Goal: Information Seeking & Learning: Learn about a topic

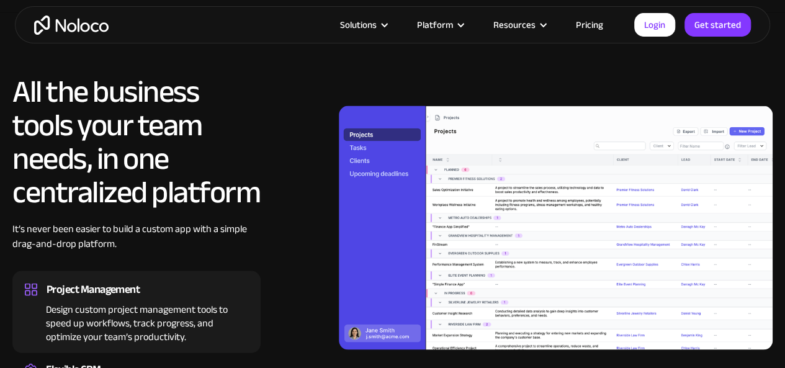
scroll to position [1128, 0]
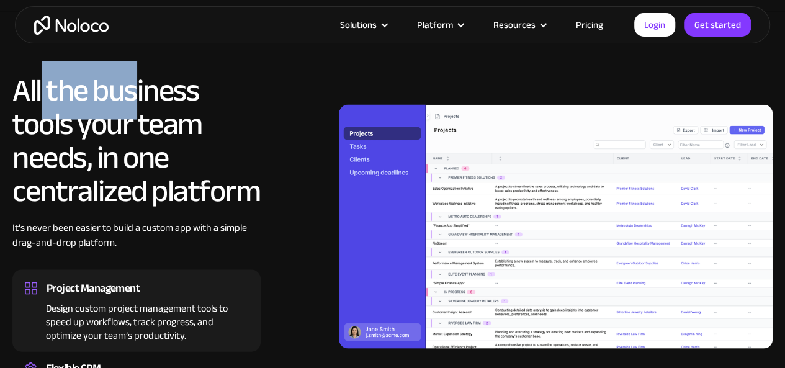
drag, startPoint x: 42, startPoint y: 72, endPoint x: 141, endPoint y: 92, distance: 100.7
click at [141, 92] on h2 "All the business tools your team needs, in one centralized platform" at bounding box center [136, 140] width 248 height 134
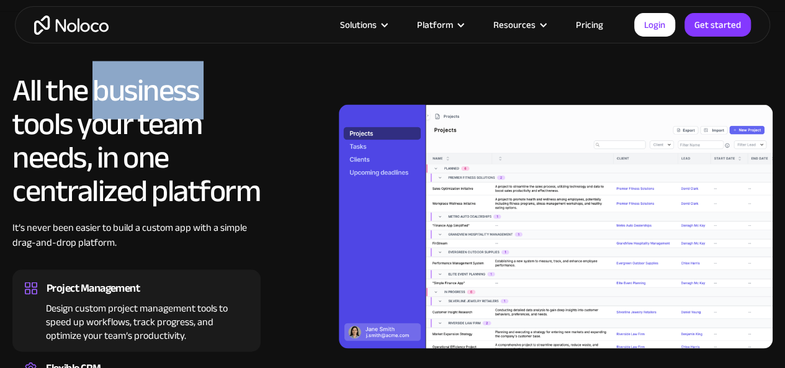
click at [141, 92] on h2 "All the business tools your team needs, in one centralized platform" at bounding box center [136, 140] width 248 height 134
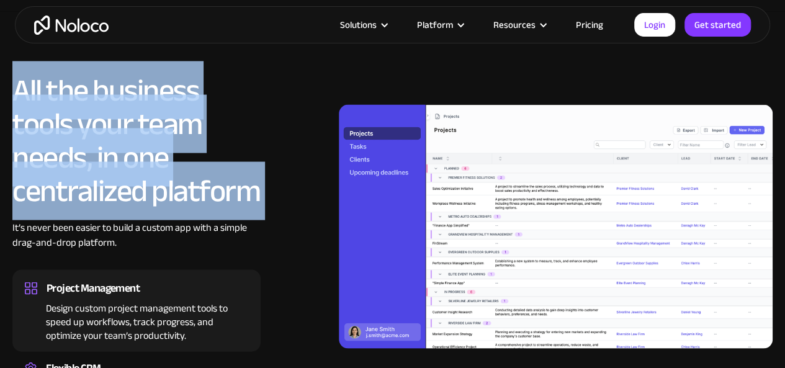
click at [141, 92] on h2 "All the business tools your team needs, in one centralized platform" at bounding box center [136, 140] width 248 height 134
click at [215, 114] on h2 "All the business tools your team needs, in one centralized platform" at bounding box center [136, 140] width 248 height 134
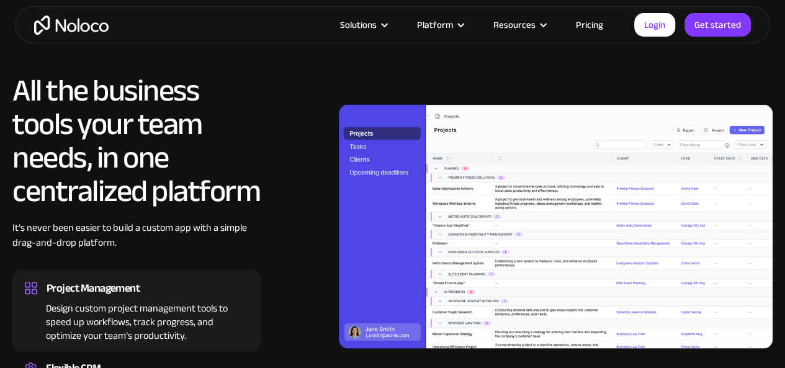
click at [140, 140] on h2 "All the business tools your team needs, in one centralized platform" at bounding box center [136, 140] width 248 height 134
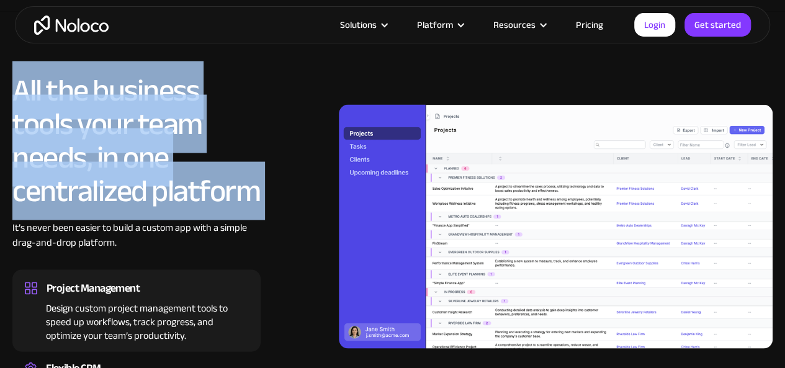
click at [140, 140] on h2 "All the business tools your team needs, in one centralized platform" at bounding box center [136, 140] width 248 height 134
click at [244, 132] on h2 "All the business tools your team needs, in one centralized platform" at bounding box center [136, 140] width 248 height 134
drag, startPoint x: 17, startPoint y: 71, endPoint x: 264, endPoint y: 184, distance: 271.2
click at [264, 184] on div "All the business tools your team needs, in one centralized platform It’s never …" at bounding box center [392, 284] width 760 height 423
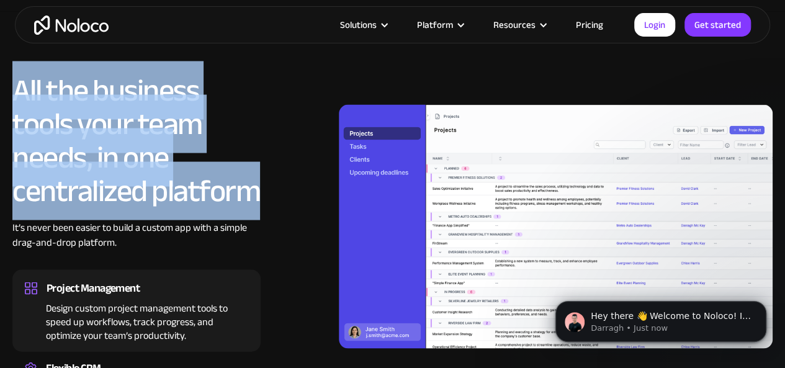
scroll to position [0, 0]
click at [158, 73] on h2 "All the business tools your team needs, in one centralized platform" at bounding box center [136, 140] width 248 height 134
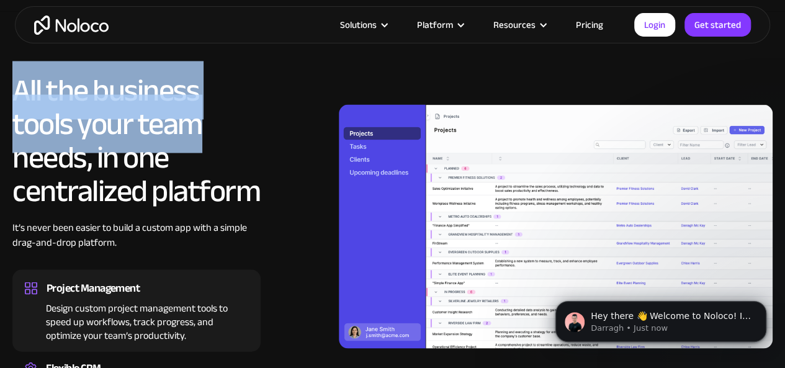
drag, startPoint x: 16, startPoint y: 60, endPoint x: 202, endPoint y: 79, distance: 187.1
click at [202, 79] on h2 "All the business tools your team needs, in one centralized platform" at bounding box center [136, 140] width 248 height 134
click at [150, 73] on h2 "All the business tools your team needs, in one centralized platform" at bounding box center [136, 140] width 248 height 134
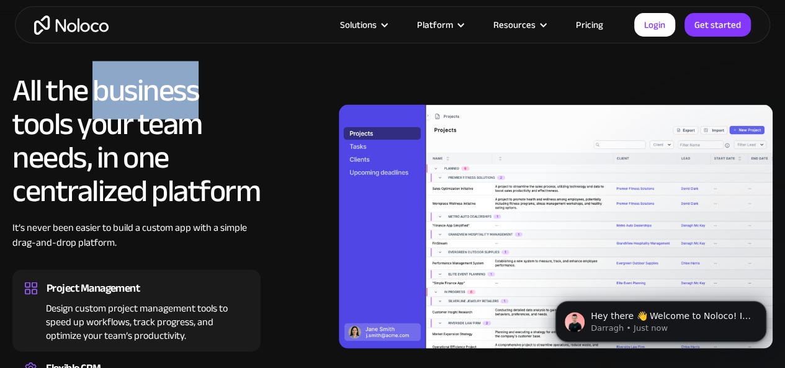
click at [150, 73] on h2 "All the business tools your team needs, in one centralized platform" at bounding box center [136, 140] width 248 height 134
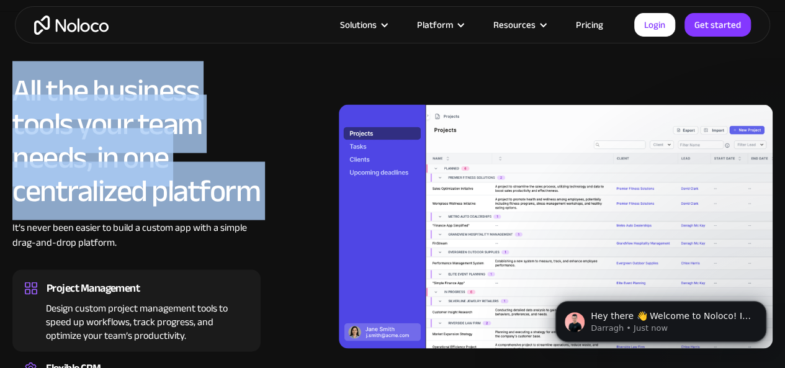
click at [150, 73] on h2 "All the business tools your team needs, in one centralized platform" at bounding box center [136, 140] width 248 height 134
click at [84, 73] on h2 "All the business tools your team needs, in one centralized platform" at bounding box center [136, 140] width 248 height 134
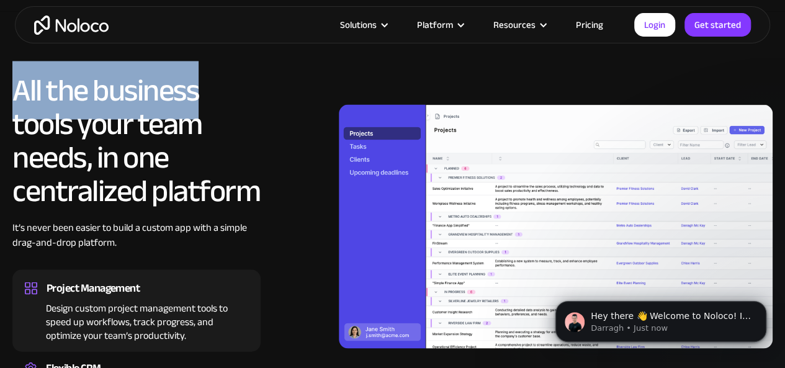
drag, startPoint x: 14, startPoint y: 71, endPoint x: 203, endPoint y: 79, distance: 188.7
click at [203, 79] on h2 "All the business tools your team needs, in one centralized platform" at bounding box center [136, 140] width 248 height 134
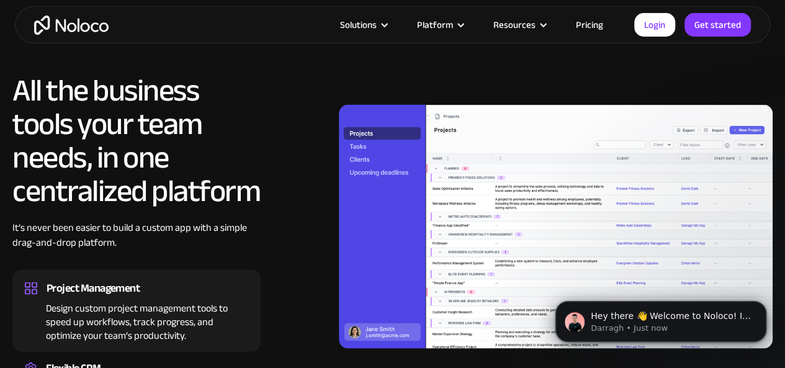
click at [276, 99] on div at bounding box center [521, 226] width 502 height 306
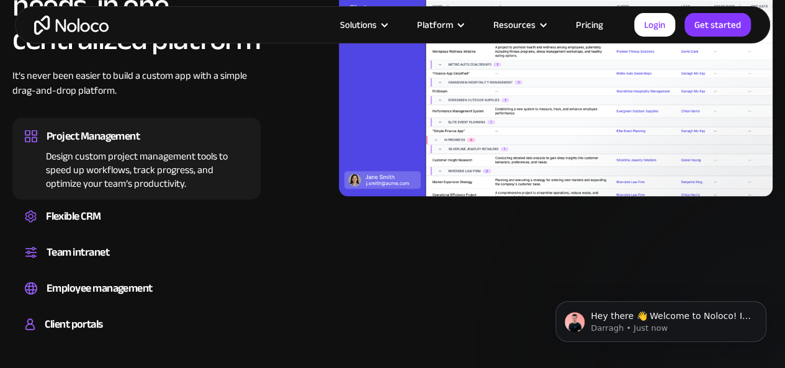
scroll to position [1280, 0]
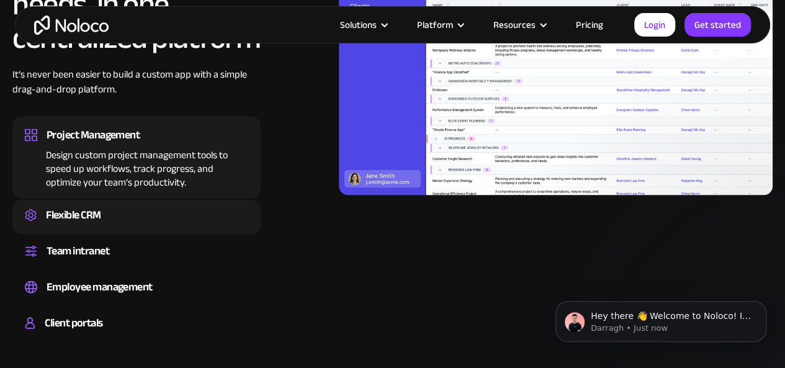
click at [130, 206] on div "Flexible CRM" at bounding box center [136, 215] width 223 height 19
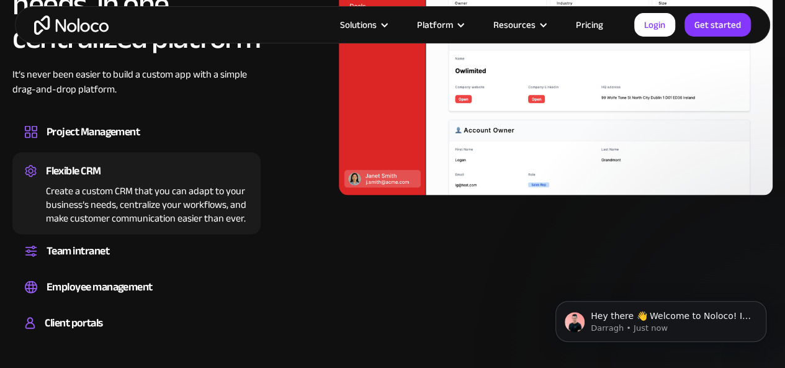
click at [165, 135] on div "All the business tools your team needs, in one centralized platform It’s never …" at bounding box center [136, 132] width 248 height 423
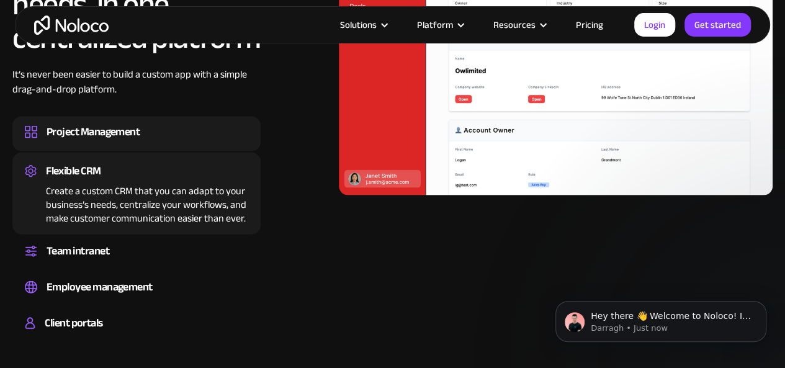
click at [171, 123] on div "Project Management" at bounding box center [136, 132] width 223 height 19
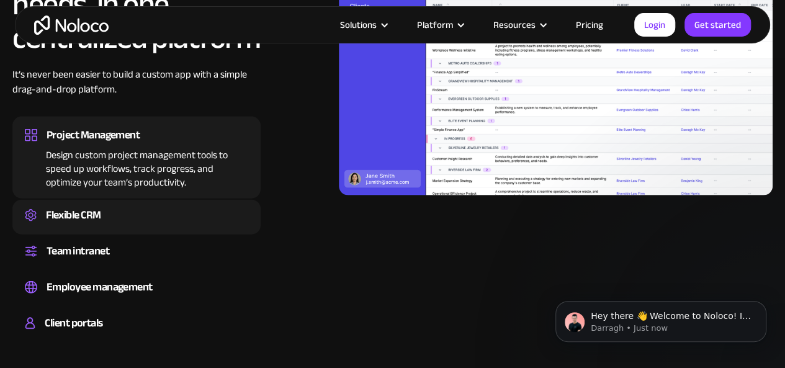
click at [150, 206] on div "Flexible CRM" at bounding box center [136, 215] width 223 height 19
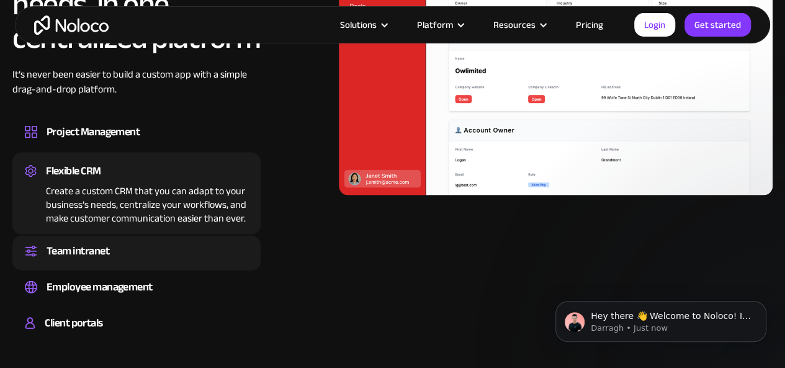
click at [140, 242] on div "Team intranet" at bounding box center [136, 251] width 223 height 19
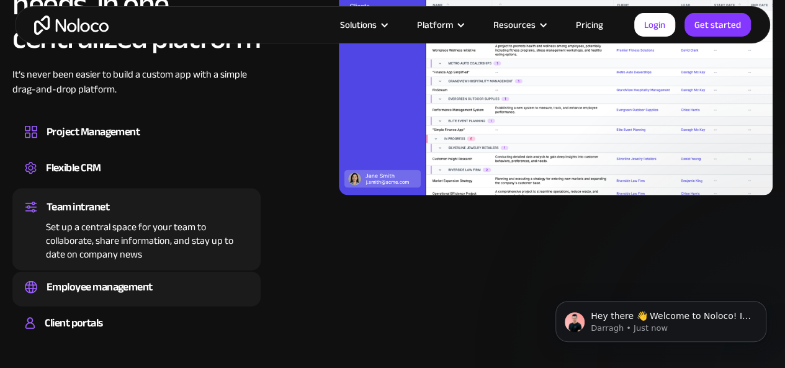
click at [136, 278] on div "Employee management" at bounding box center [100, 287] width 106 height 19
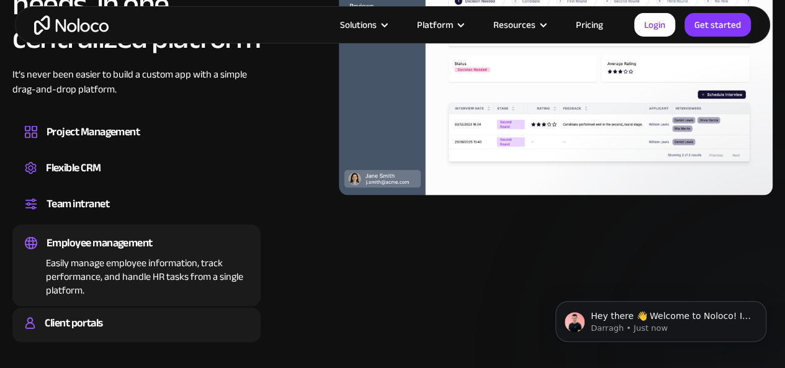
click at [105, 314] on div "Client portals" at bounding box center [136, 323] width 223 height 19
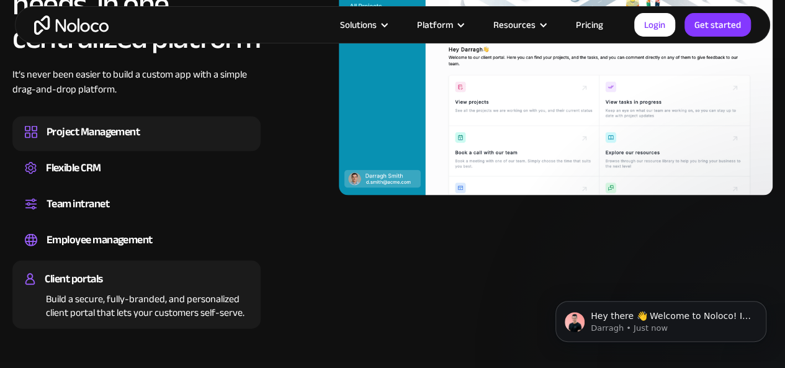
click at [136, 141] on div "Design custom project management tools to speed up workflows, track progress, a…" at bounding box center [136, 143] width 223 height 4
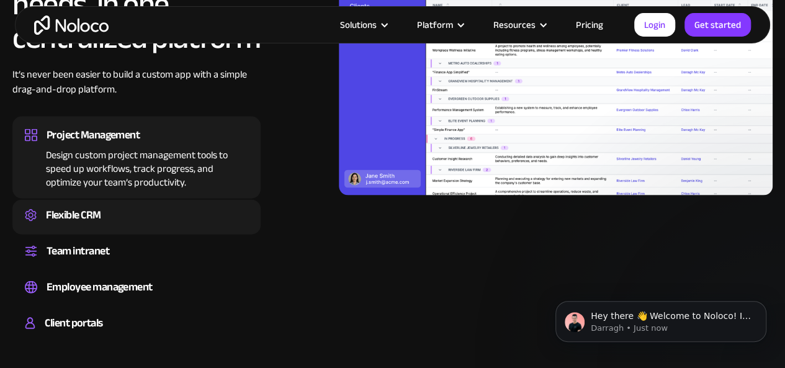
click at [167, 206] on div "Flexible CRM" at bounding box center [136, 215] width 223 height 19
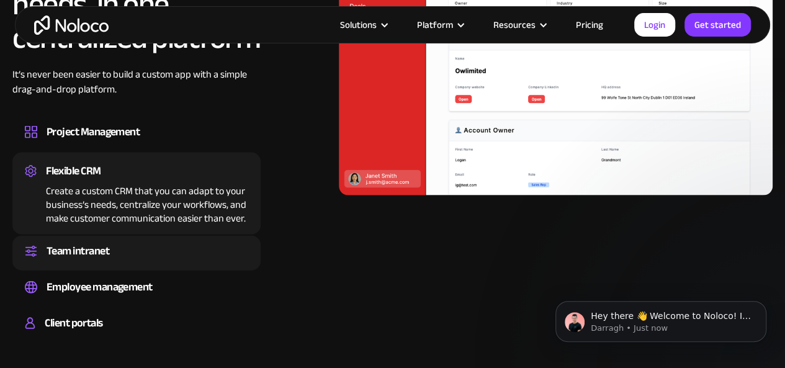
click at [150, 242] on div "Team intranet" at bounding box center [136, 251] width 223 height 19
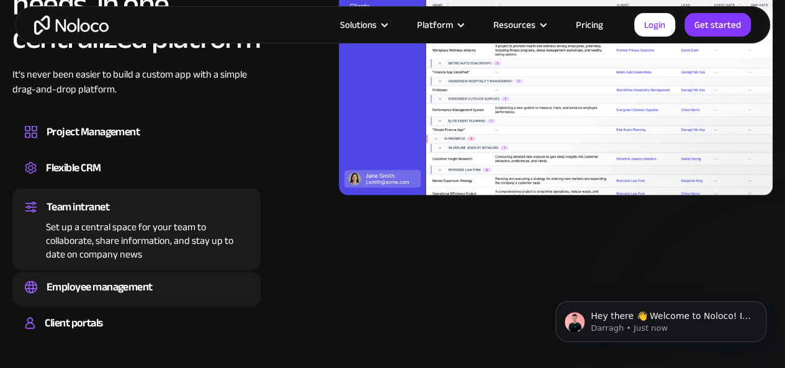
click at [197, 278] on div "Employee management" at bounding box center [136, 287] width 223 height 19
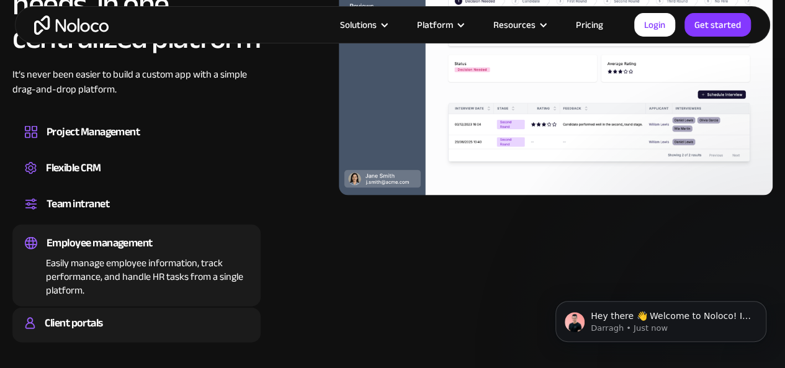
click at [135, 314] on div "Client portals" at bounding box center [136, 323] width 223 height 19
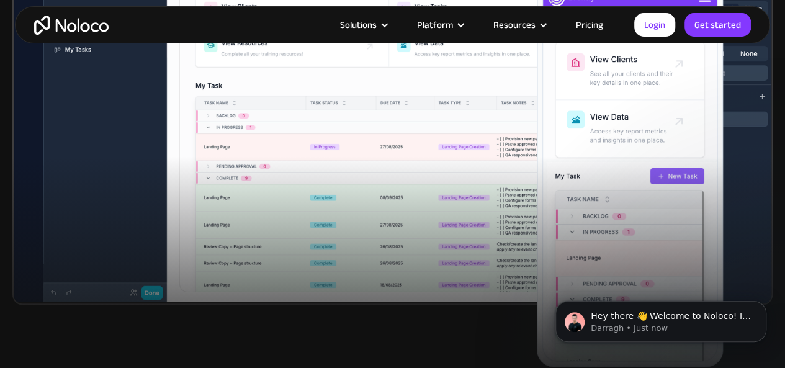
scroll to position [507, 0]
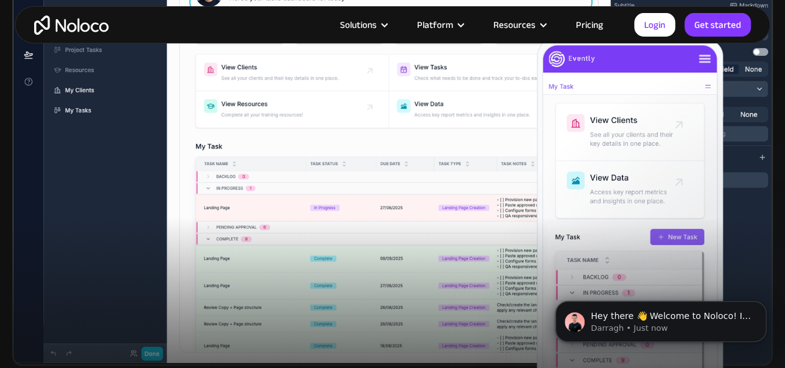
click at [595, 22] on link "Pricing" at bounding box center [589, 25] width 58 height 16
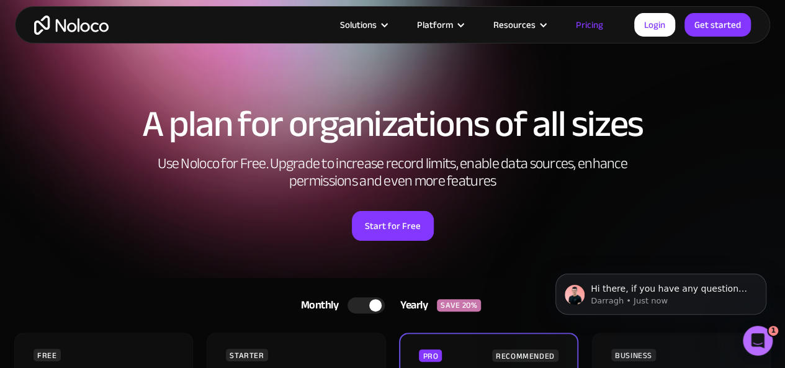
scroll to position [192, 0]
